Goal: Information Seeking & Learning: Find specific fact

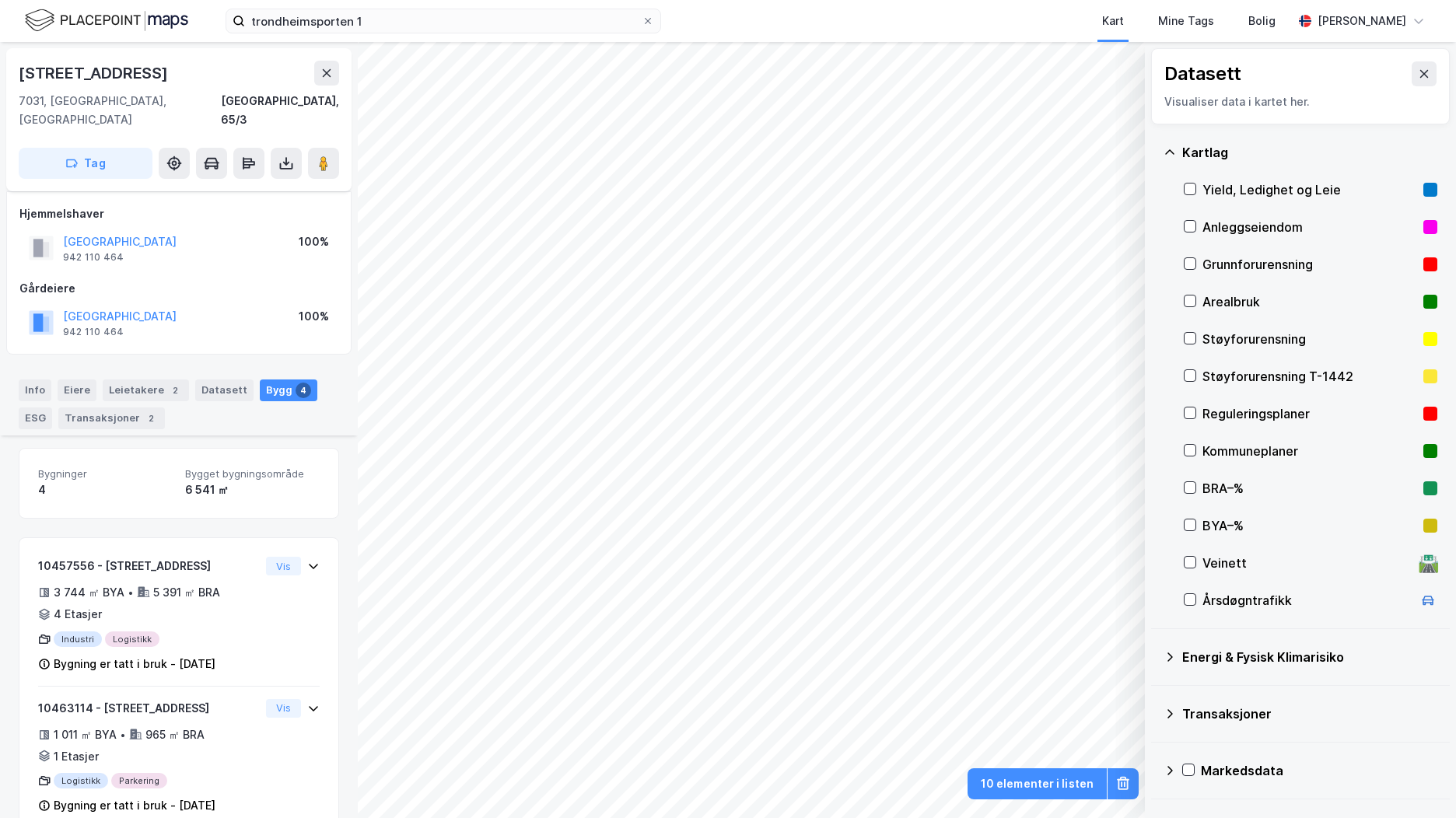
scroll to position [234, 0]
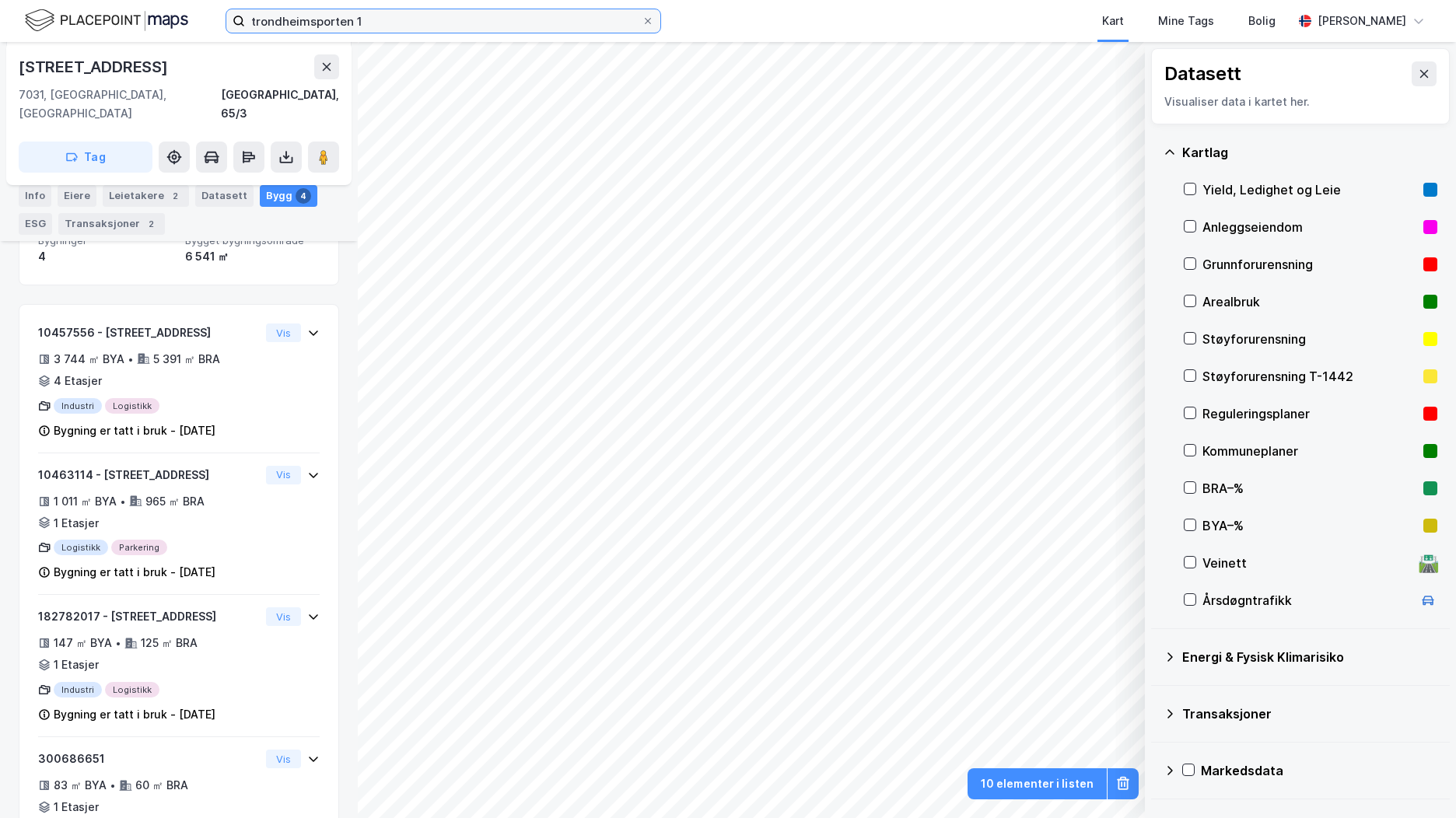
drag, startPoint x: 423, startPoint y: 19, endPoint x: 179, endPoint y: 7, distance: 244.3
click at [179, 7] on div "trondheimsporten 1 Kart Mine Tags Bolig [PERSON_NAME]" at bounding box center [728, 21] width 1456 height 42
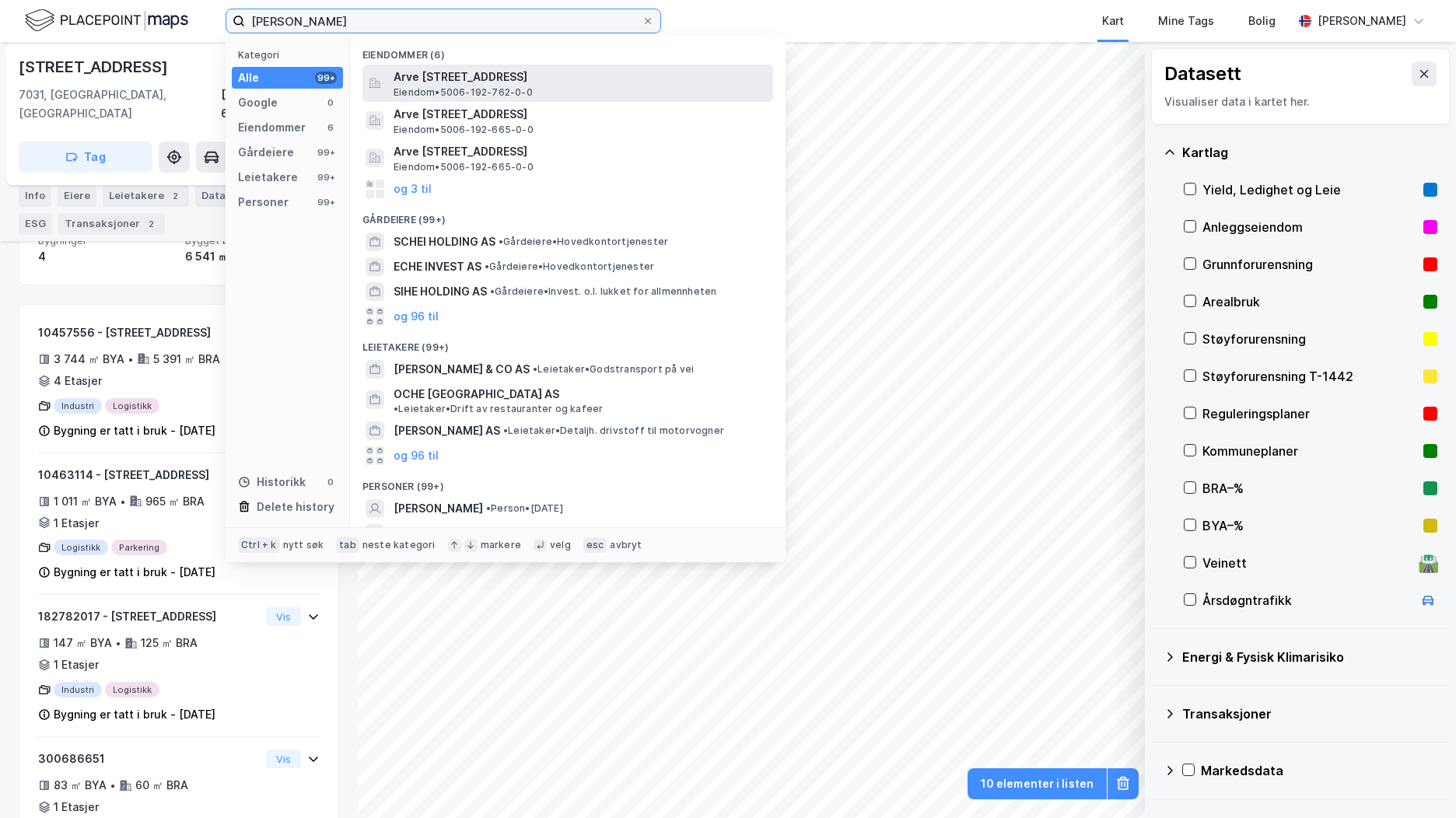
type input "[PERSON_NAME]"
click at [486, 94] on span "Eiendom • 5006-192-762-0-0" at bounding box center [463, 92] width 139 height 12
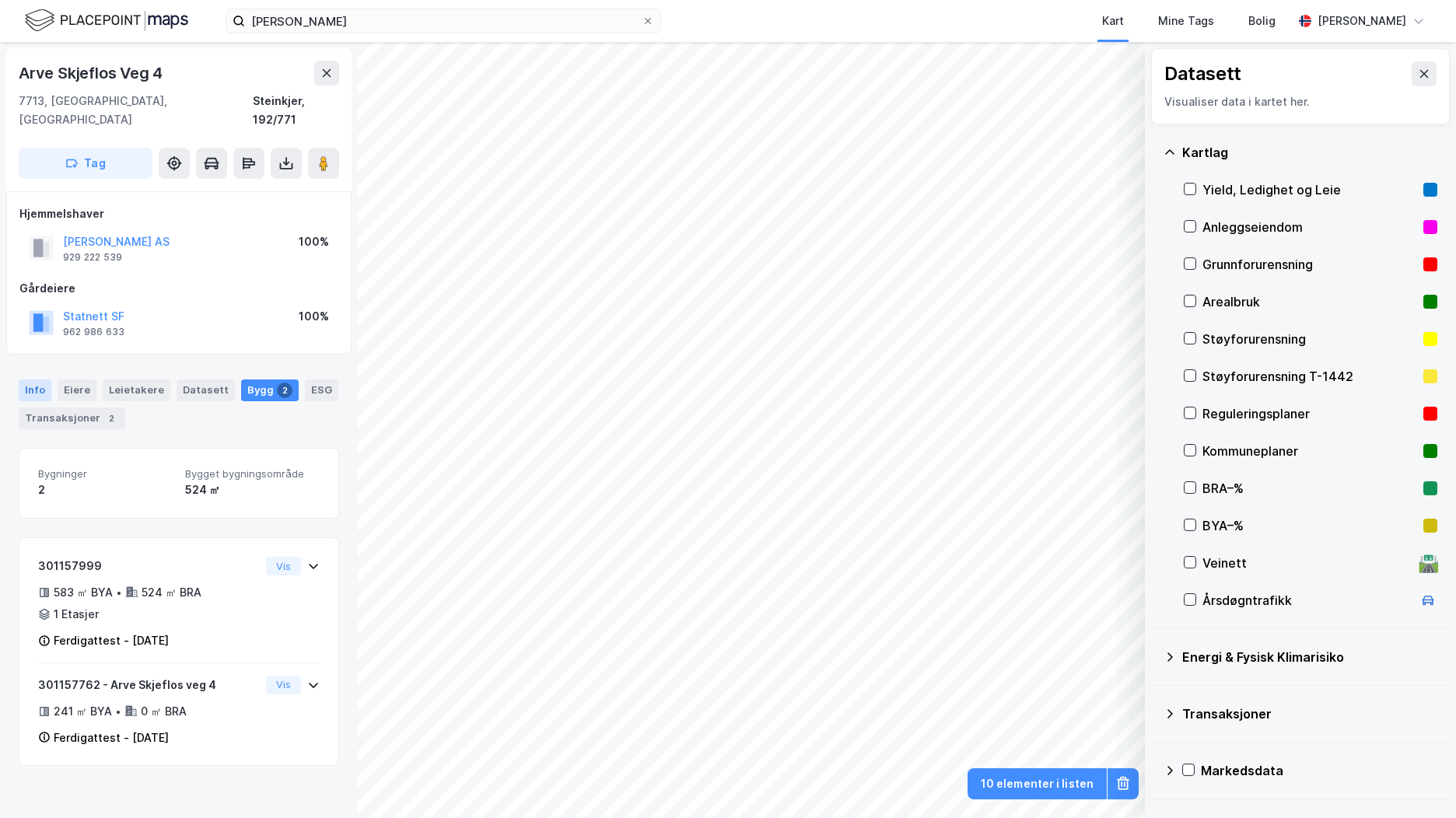
click at [32, 379] on div "Info" at bounding box center [34, 390] width 32 height 22
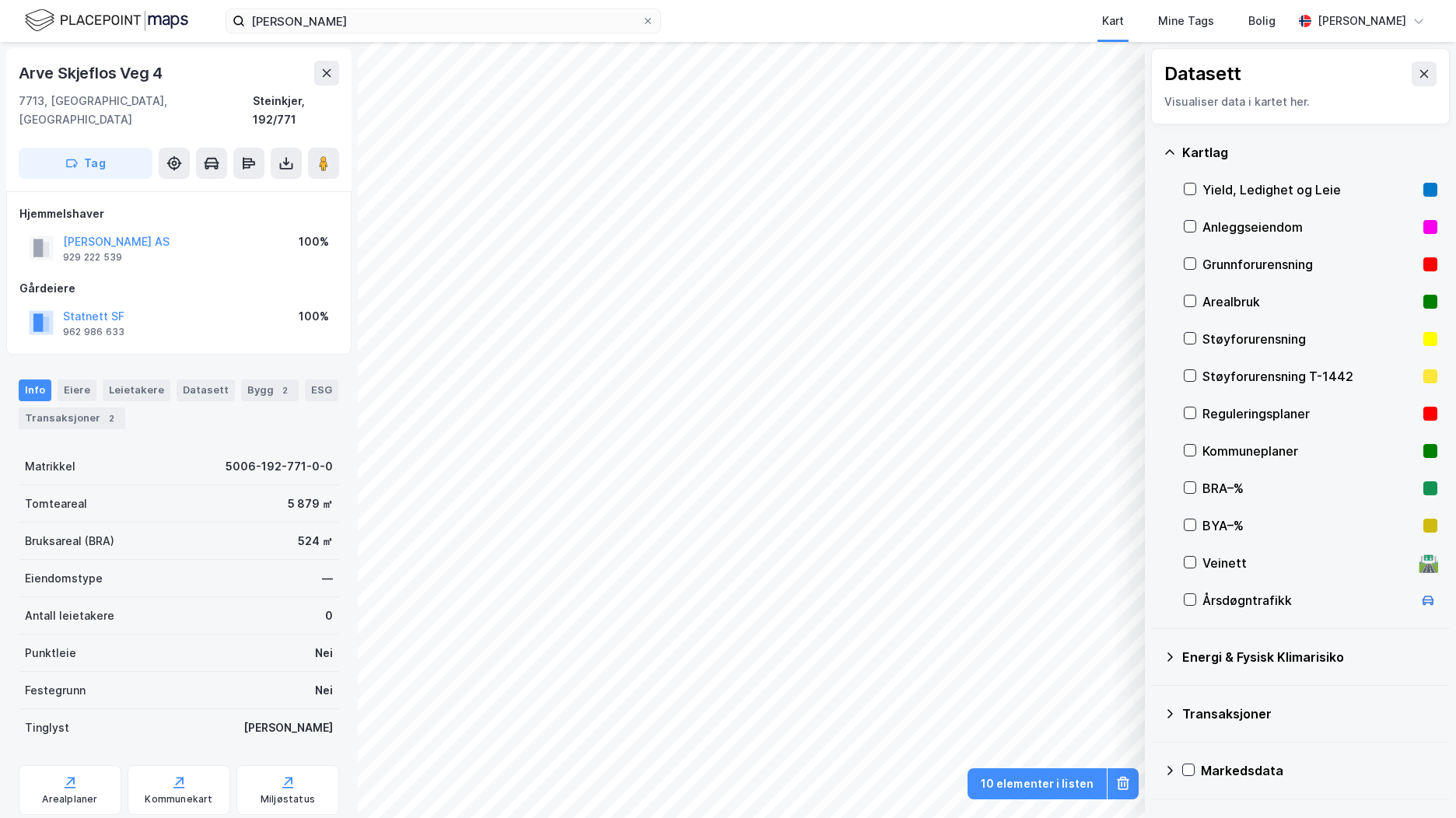
click at [148, 97] on div "7713, [GEOGRAPHIC_DATA], [GEOGRAPHIC_DATA]" at bounding box center [135, 110] width 234 height 37
drag, startPoint x: 92, startPoint y: 97, endPoint x: 3, endPoint y: 66, distance: 94.2
click at [3, 66] on div "Arve Skjeflos Veg 4 7713, [GEOGRAPHIC_DATA], [GEOGRAPHIC_DATA] Steinkjer, 192/7…" at bounding box center [179, 430] width 357 height 776
copy div "Arve [STREET_ADDRESS]"
